Goal: Transaction & Acquisition: Purchase product/service

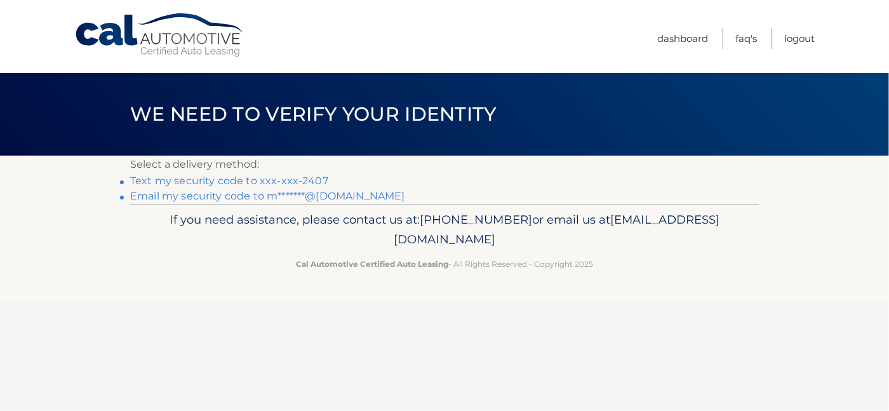
click at [285, 182] on link "Text my security code to xxx-xxx-2407" at bounding box center [229, 181] width 198 height 12
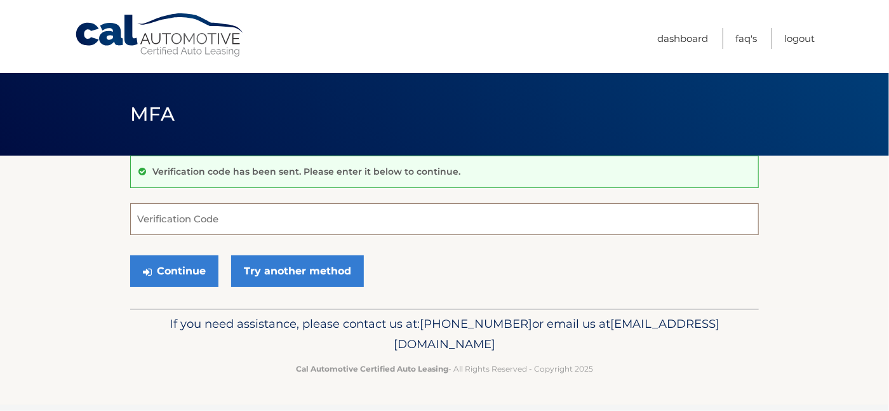
click at [227, 221] on input "Verification Code" at bounding box center [444, 219] width 629 height 32
type input "321595"
click at [178, 271] on button "Continue" at bounding box center [174, 271] width 88 height 32
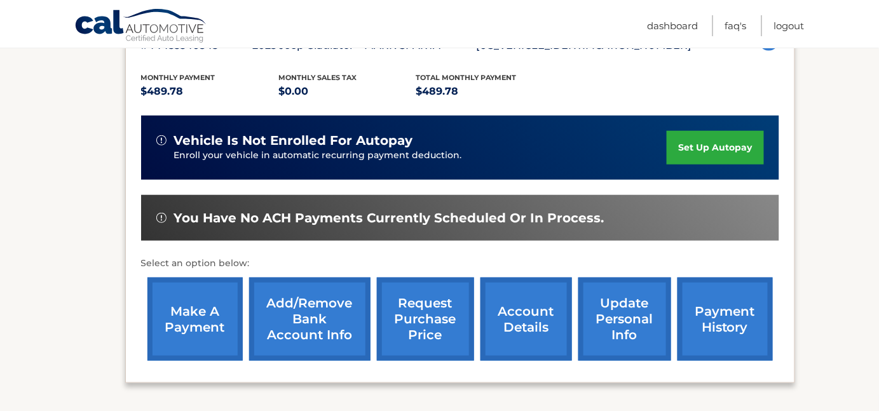
scroll to position [282, 0]
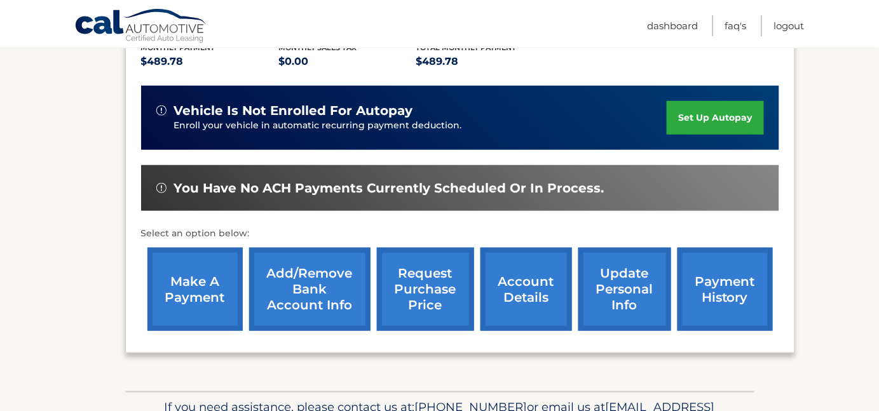
click at [182, 289] on link "make a payment" at bounding box center [194, 289] width 95 height 83
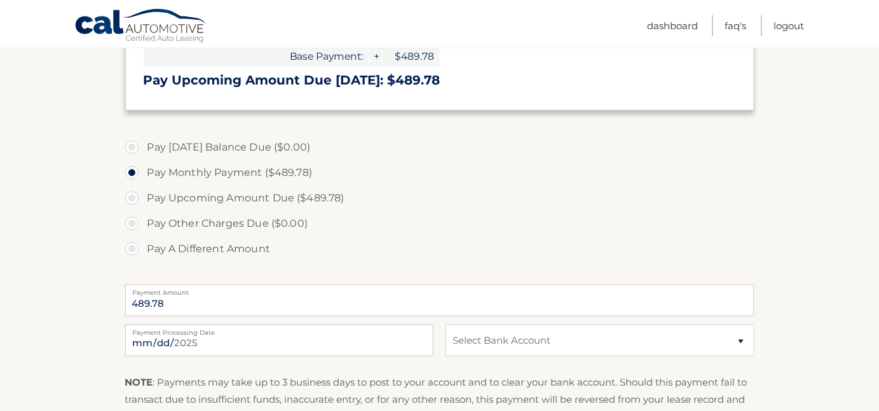
scroll to position [353, 0]
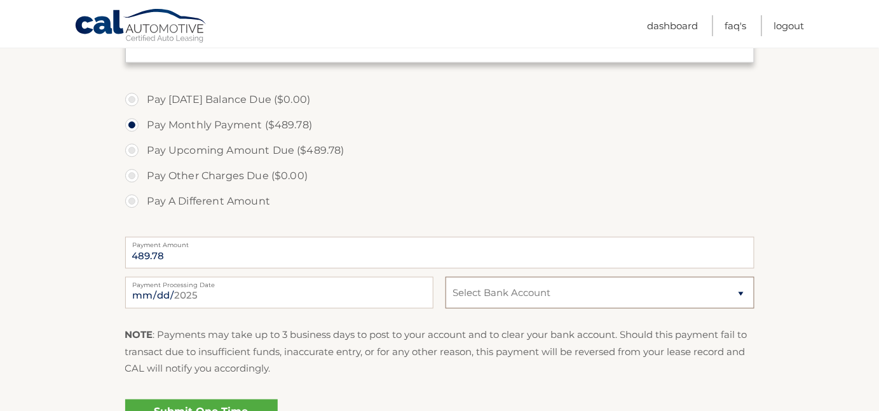
click at [519, 296] on select "Select Bank Account Checking PHILA POLICE &amp; FIRE FED CU *****5512 Checking …" at bounding box center [599, 293] width 308 height 32
select select "OTkxYjVjZTctODZkNi00N2UxLWFlM2QtZWU2ZGU4ZjQ2YjJk"
click at [445, 277] on select "Select Bank Account Checking PHILA POLICE &amp; FIRE FED CU *****5512 Checking …" at bounding box center [599, 293] width 308 height 32
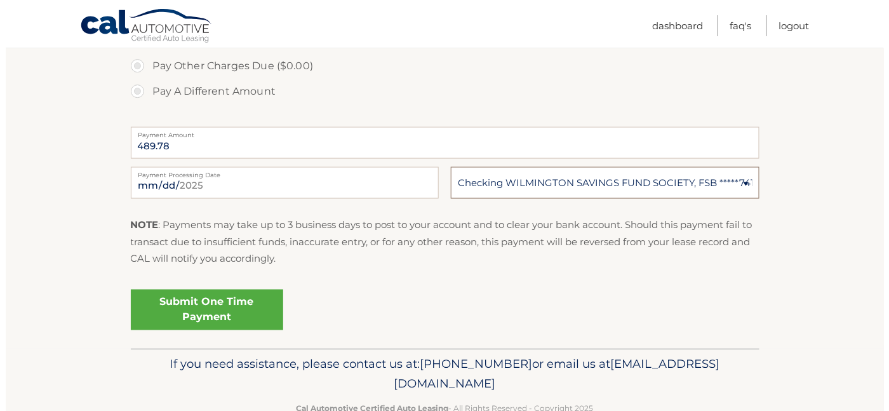
scroll to position [494, 0]
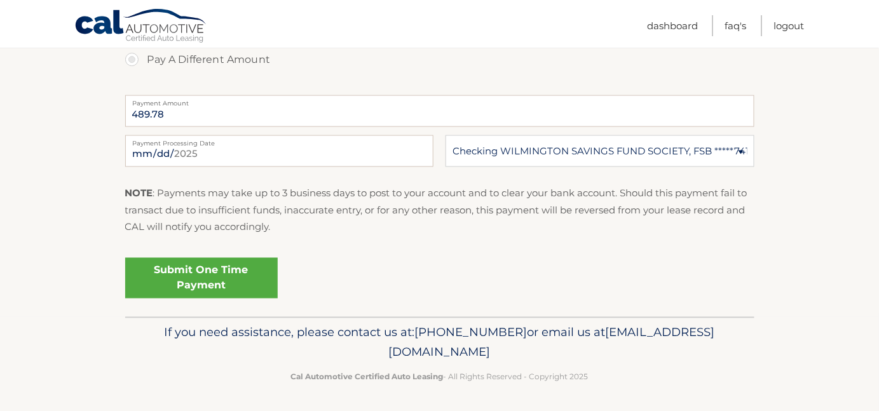
click at [210, 278] on link "Submit One Time Payment" at bounding box center [201, 278] width 152 height 41
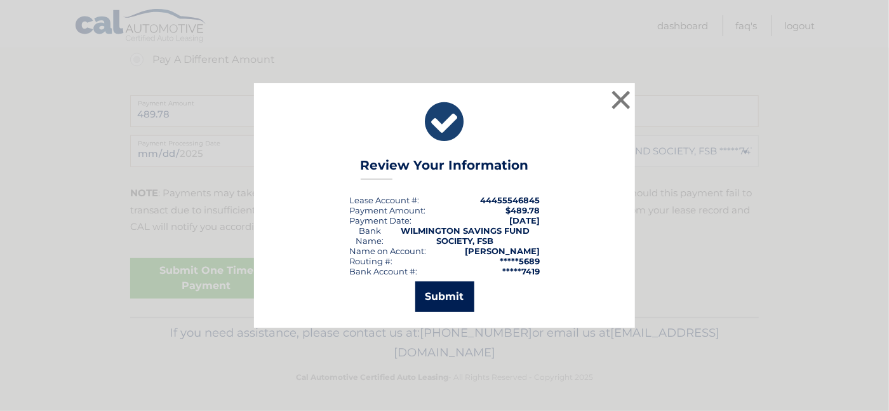
click at [450, 294] on button "Submit" at bounding box center [445, 296] width 59 height 30
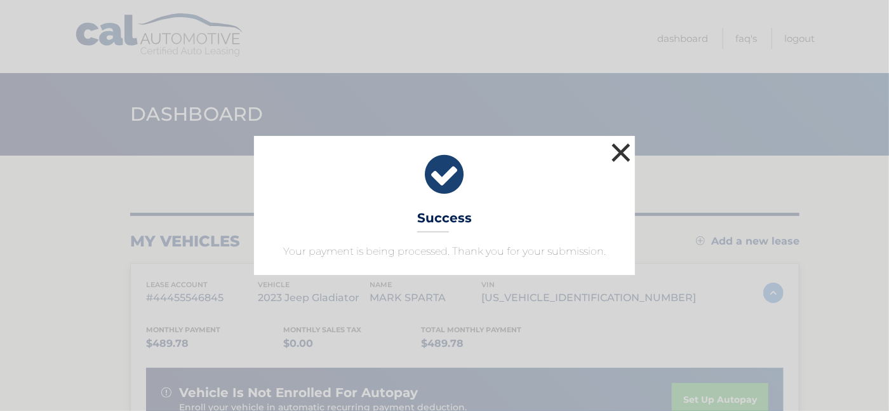
click at [621, 152] on button "×" at bounding box center [621, 152] width 25 height 25
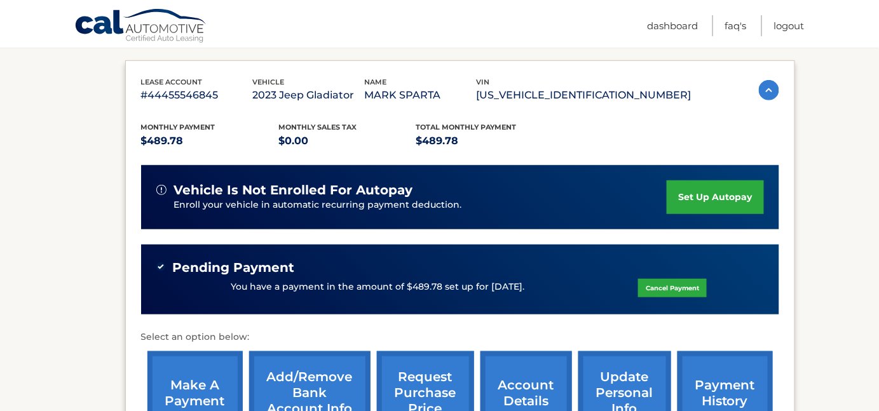
scroll to position [353, 0]
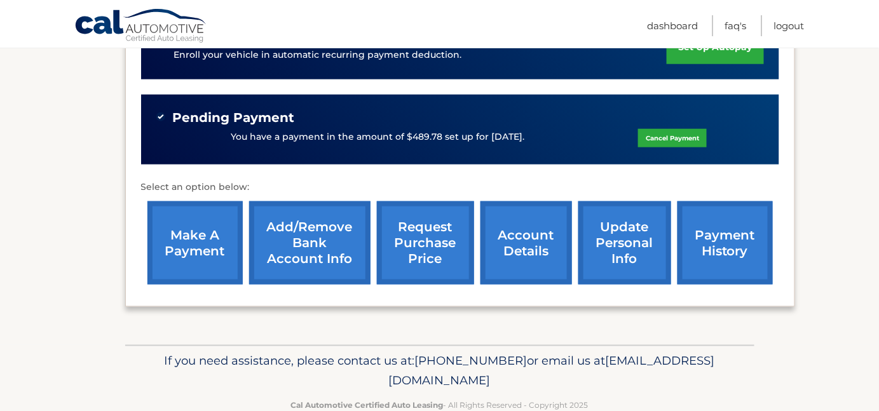
click at [523, 238] on link "account details" at bounding box center [525, 242] width 91 height 83
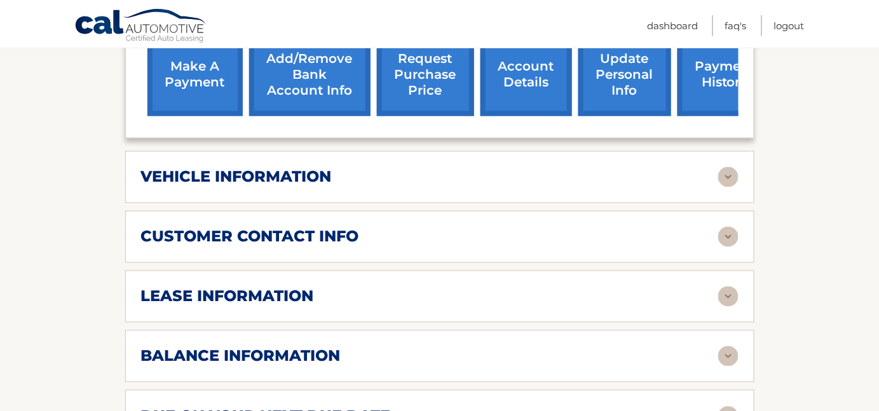
scroll to position [564, 0]
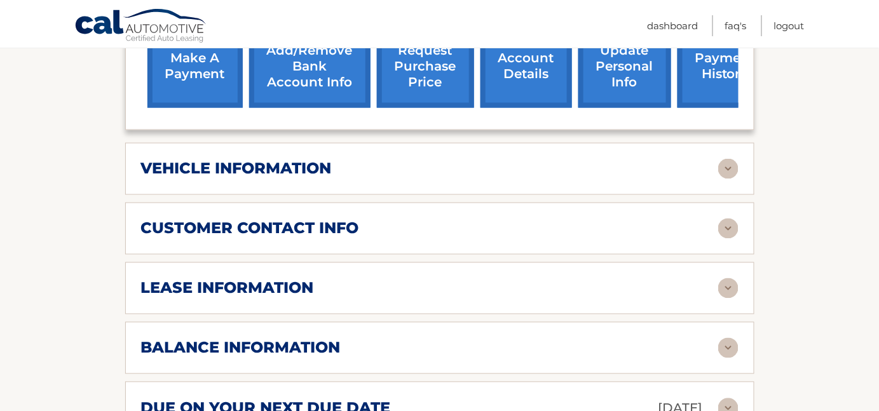
click at [731, 159] on img at bounding box center [728, 169] width 20 height 20
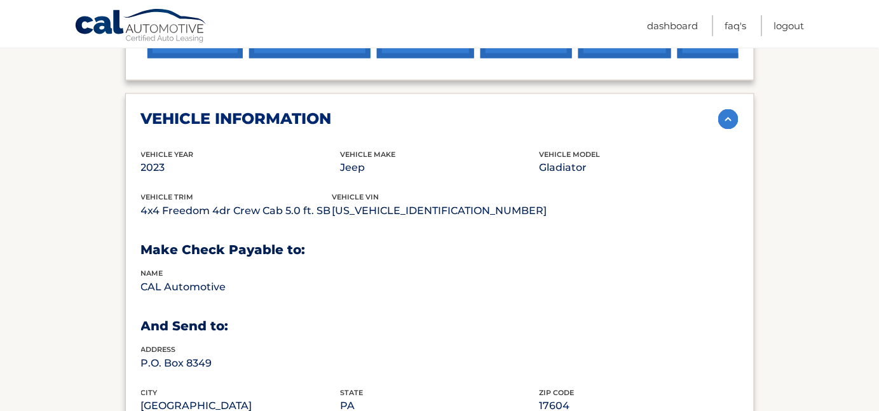
scroll to position [635, 0]
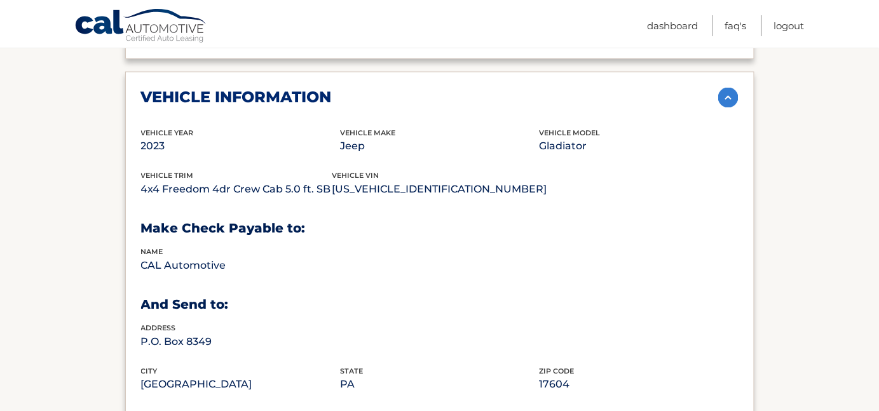
click at [728, 88] on img at bounding box center [728, 98] width 20 height 20
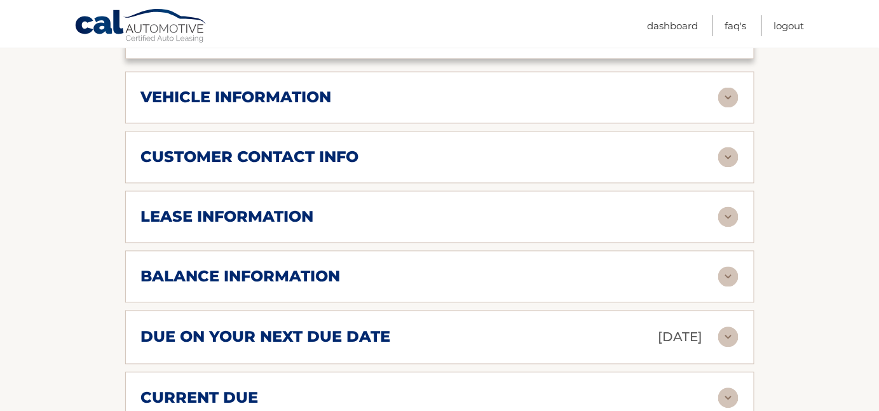
click at [725, 207] on img at bounding box center [728, 217] width 20 height 20
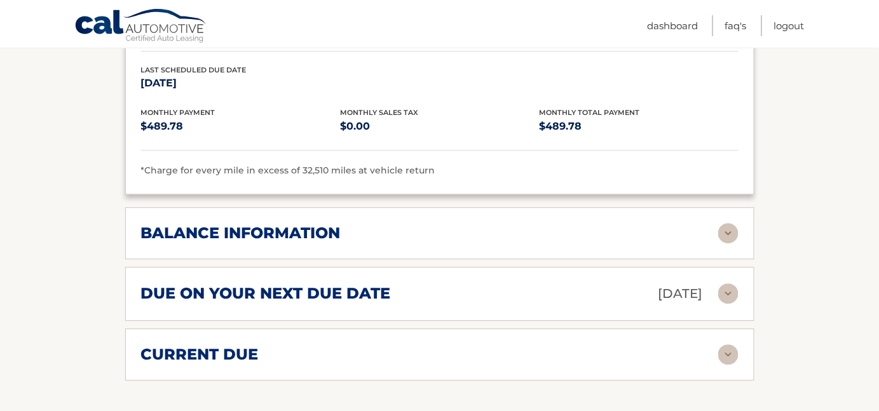
scroll to position [847, 0]
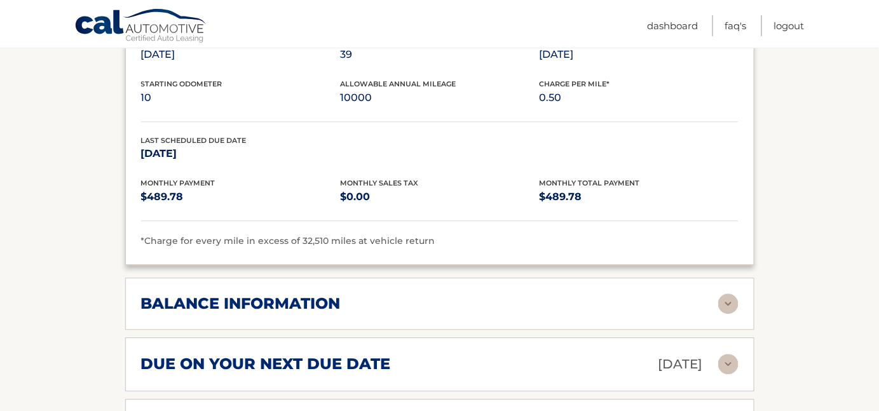
click at [731, 294] on img at bounding box center [728, 304] width 20 height 20
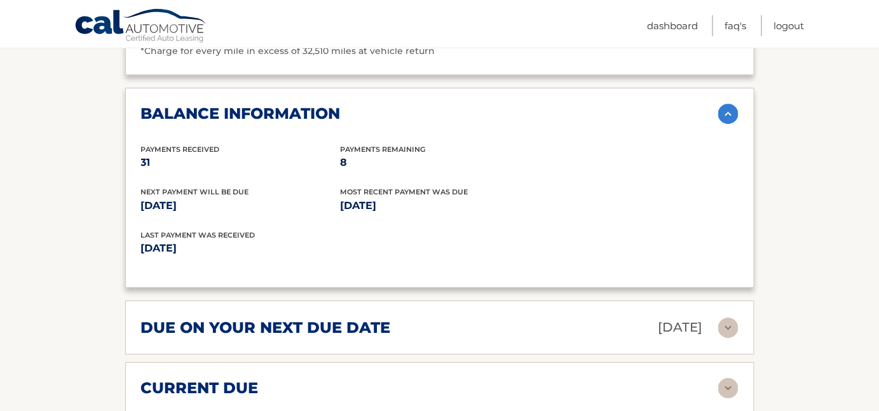
scroll to position [1059, 0]
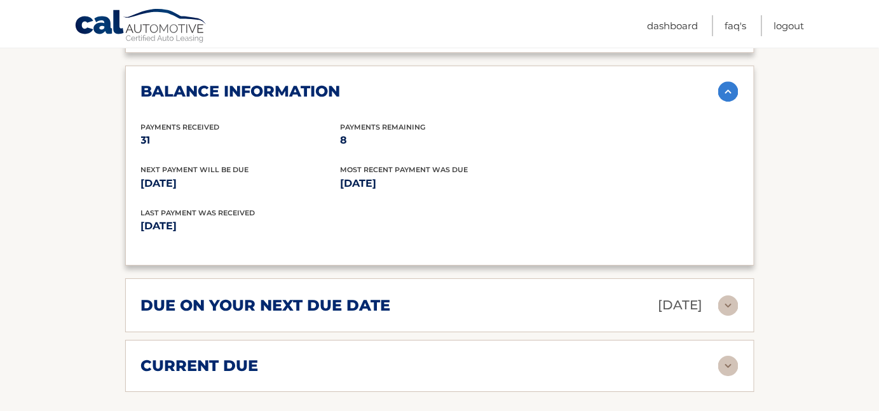
click at [724, 81] on img at bounding box center [728, 91] width 20 height 20
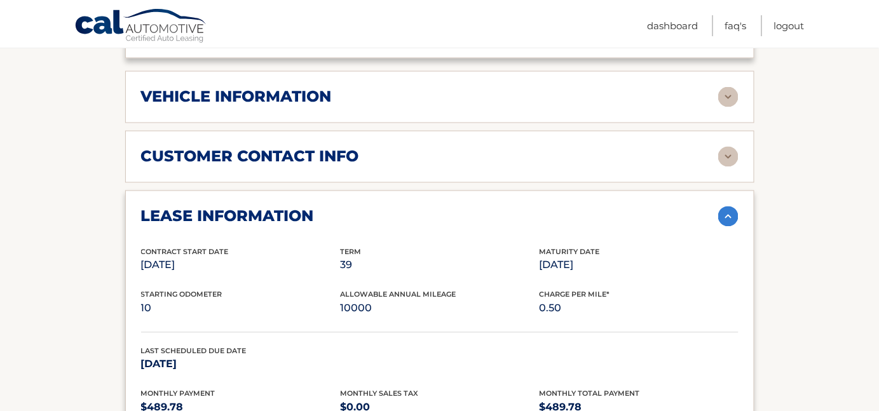
scroll to position [635, 0]
click at [728, 207] on img at bounding box center [728, 217] width 20 height 20
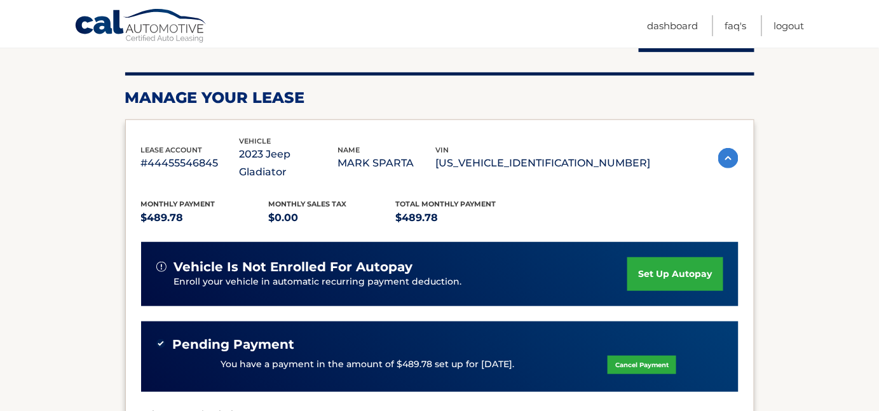
scroll to position [71, 0]
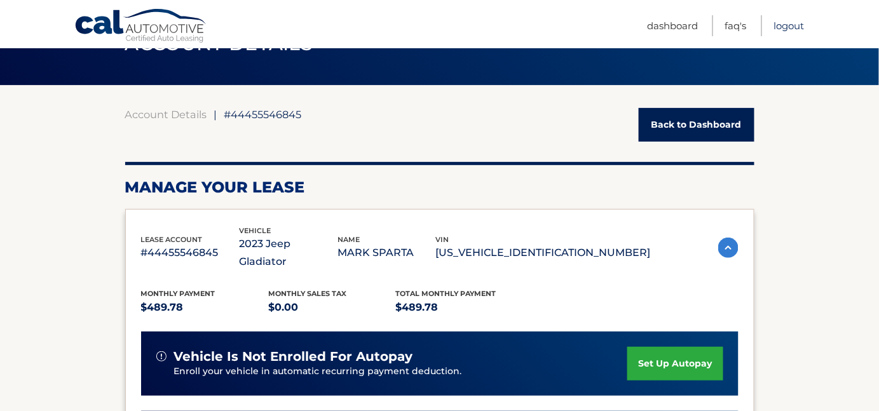
click at [790, 27] on link "Logout" at bounding box center [789, 25] width 30 height 21
